Goal: Find specific page/section: Find specific page/section

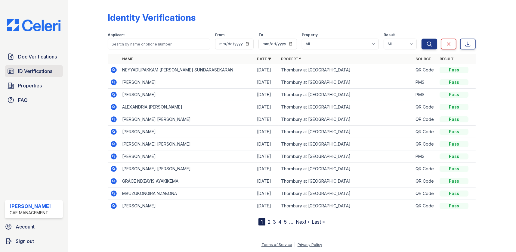
click at [37, 71] on span "ID Verifications" at bounding box center [35, 70] width 34 height 7
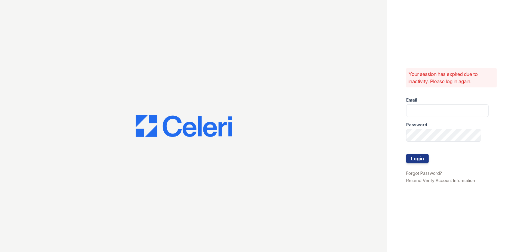
type input "thornbury.am@cafmanagement.com"
click at [413, 158] on button "Login" at bounding box center [418, 159] width 23 height 10
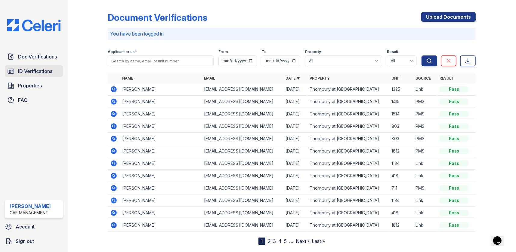
click at [31, 70] on span "ID Verifications" at bounding box center [35, 70] width 34 height 7
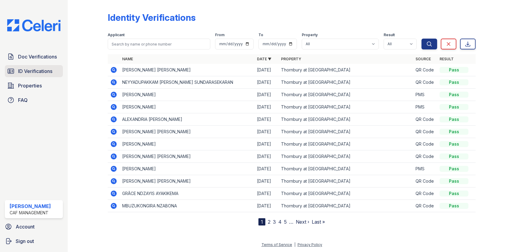
click at [39, 69] on span "ID Verifications" at bounding box center [35, 70] width 34 height 7
click at [41, 56] on span "Doc Verifications" at bounding box center [37, 56] width 39 height 7
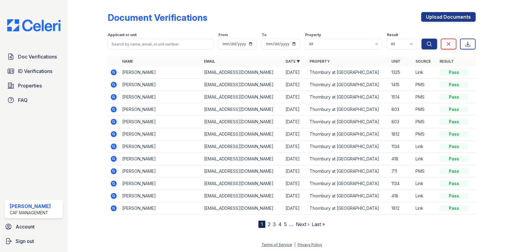
click at [41, 68] on span "ID Verifications" at bounding box center [35, 70] width 34 height 7
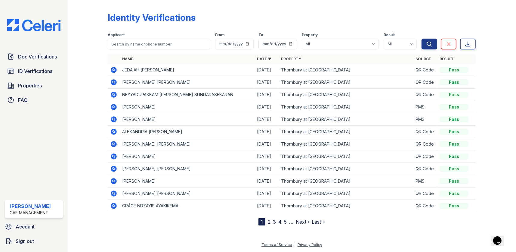
click at [250, 17] on div "Identity Verifications" at bounding box center [292, 20] width 368 height 16
